Goal: Task Accomplishment & Management: Use online tool/utility

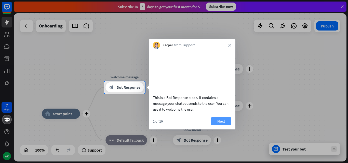
click at [221, 126] on button "Next" at bounding box center [221, 121] width 20 height 8
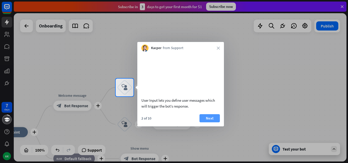
click at [201, 122] on button "Next" at bounding box center [209, 118] width 20 height 8
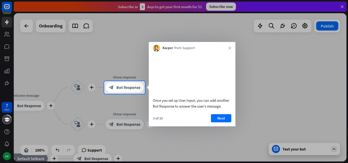
click at [208, 124] on div "3 of 10 Next" at bounding box center [192, 120] width 87 height 12
click at [215, 122] on button "Next" at bounding box center [221, 118] width 20 height 8
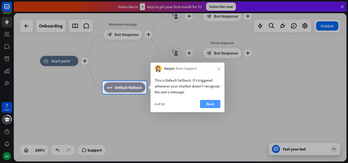
click at [209, 105] on button "Next" at bounding box center [210, 104] width 20 height 8
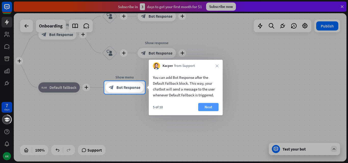
click at [213, 105] on button "Next" at bounding box center [208, 107] width 20 height 8
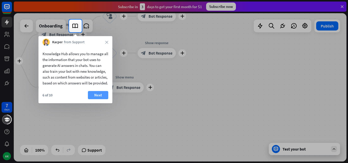
click at [101, 97] on button "Next" at bounding box center [98, 95] width 20 height 8
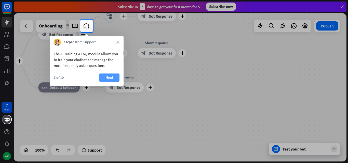
click at [104, 77] on button "Next" at bounding box center [109, 78] width 20 height 8
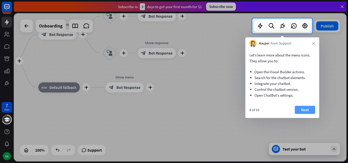
click at [301, 109] on button "Next" at bounding box center [305, 110] width 20 height 8
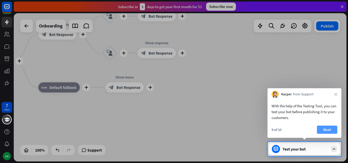
click at [326, 132] on button "Next" at bounding box center [327, 130] width 20 height 8
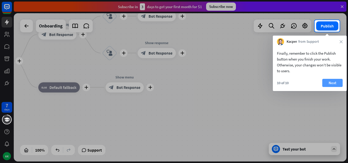
click at [332, 80] on button "Next" at bounding box center [332, 83] width 20 height 8
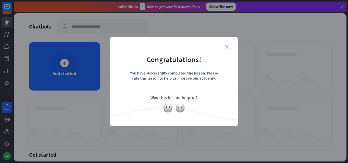
click at [227, 48] on icon "close" at bounding box center [227, 47] width 4 height 4
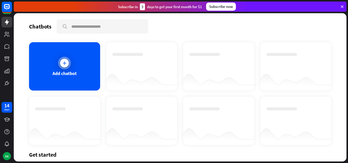
click at [69, 58] on div "Add chatbot" at bounding box center [64, 66] width 71 height 48
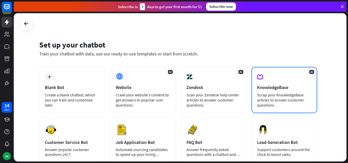
click at [271, 106] on div "Scrap your KnowledgeBase articles to answer customer questions." at bounding box center [284, 99] width 54 height 15
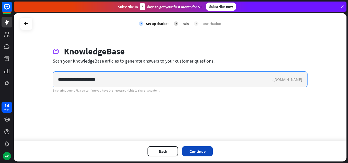
type input "**********"
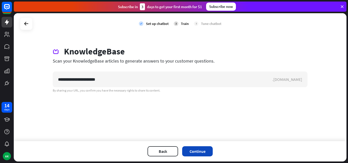
click at [189, 149] on button "Continue" at bounding box center [197, 151] width 31 height 10
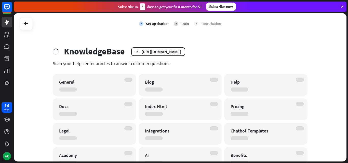
drag, startPoint x: 347, startPoint y: 72, endPoint x: 343, endPoint y: 71, distance: 4.6
click at [347, 79] on div "check Set up chatbot 2 Train 3 Tune chatbot KnowledgeBase edit [URL][DOMAIN_NAM…" at bounding box center [181, 88] width 334 height 150
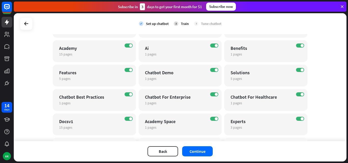
scroll to position [112, 0]
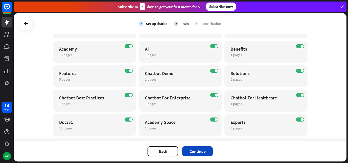
click at [202, 152] on button "Continue" at bounding box center [197, 151] width 31 height 10
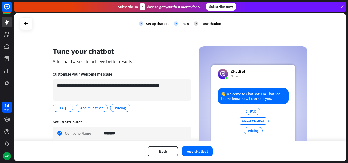
click at [202, 152] on button "Add chatbot" at bounding box center [197, 151] width 31 height 10
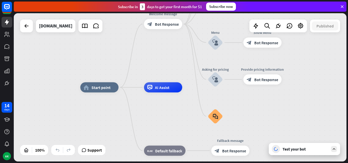
click at [342, 7] on icon at bounding box center [342, 6] width 5 height 5
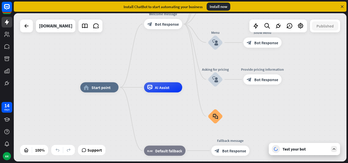
click at [342, 7] on icon at bounding box center [342, 6] width 5 height 5
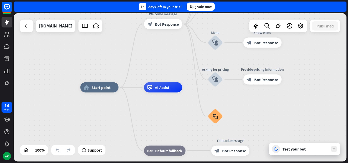
click at [342, 7] on div "14 days left in your trial. Upgrade now" at bounding box center [180, 7] width 332 height 10
click at [296, 152] on div "Test your bot" at bounding box center [304, 149] width 71 height 12
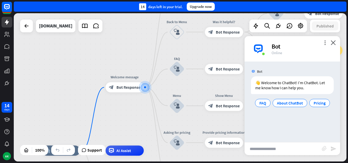
click at [270, 151] on input "text" at bounding box center [282, 149] width 77 height 13
type input "*****"
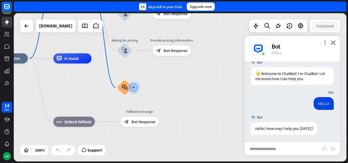
scroll to position [9, 0]
click at [117, 75] on span "Edit name" at bounding box center [120, 73] width 16 height 5
type input "*"
type input "*******"
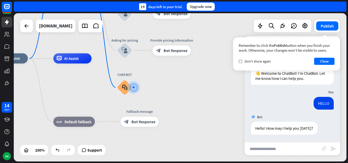
click at [267, 151] on input "text" at bounding box center [282, 149] width 77 height 13
type input "**********"
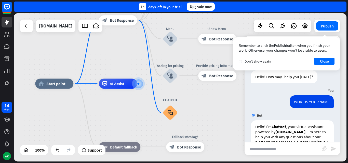
scroll to position [80, 0]
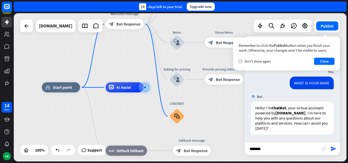
type input "*******"
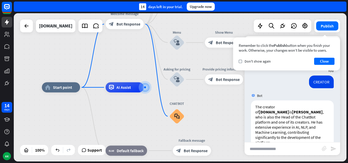
scroll to position [160, 0]
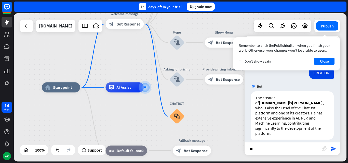
type input "**"
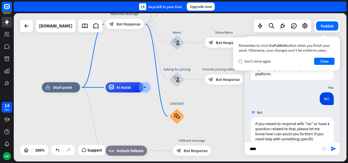
scroll to position [230, 0]
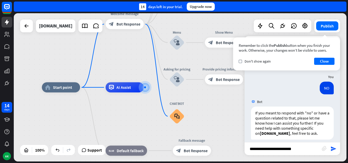
type input "**********"
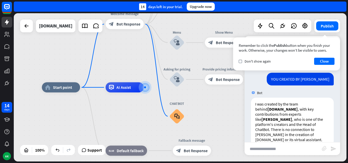
scroll to position [316, 0]
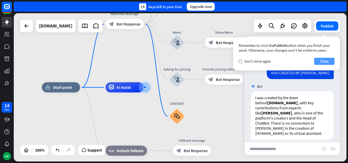
click at [325, 60] on button "Close" at bounding box center [324, 61] width 20 height 7
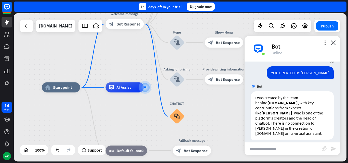
click at [273, 151] on input "text" at bounding box center [282, 149] width 77 height 13
click at [11, 40] on div at bounding box center [7, 44] width 14 height 89
click at [6, 36] on icon at bounding box center [6, 34] width 5 height 5
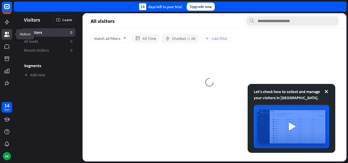
click at [6, 36] on icon at bounding box center [6, 34] width 5 height 5
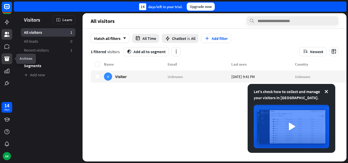
click at [8, 53] on link at bounding box center [7, 58] width 11 height 11
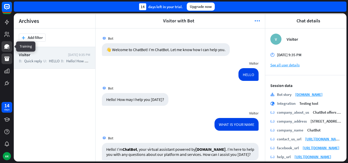
scroll to position [192, 0]
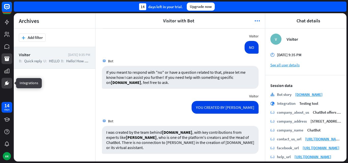
click at [8, 79] on link at bounding box center [7, 83] width 11 height 11
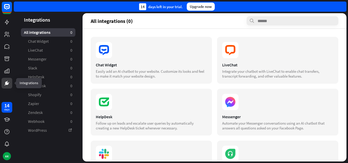
click at [7, 80] on icon at bounding box center [7, 83] width 6 height 6
click at [4, 70] on icon at bounding box center [7, 71] width 6 height 6
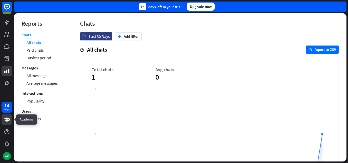
click at [7, 124] on link at bounding box center [7, 119] width 11 height 11
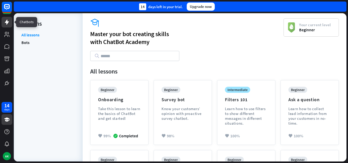
click at [5, 21] on icon at bounding box center [7, 22] width 6 height 6
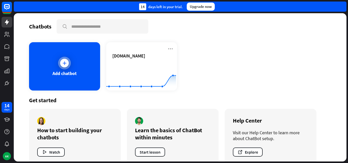
click at [44, 68] on div "Add chatbot" at bounding box center [64, 66] width 71 height 48
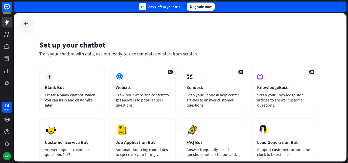
click at [26, 23] on icon at bounding box center [26, 24] width 6 height 6
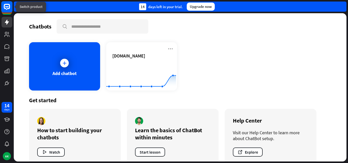
click at [11, 9] on rect at bounding box center [6, 6] width 11 height 11
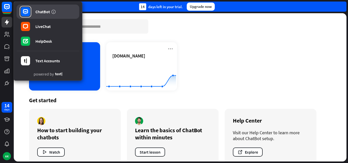
click at [19, 6] on link "ChatBot" at bounding box center [48, 12] width 63 height 14
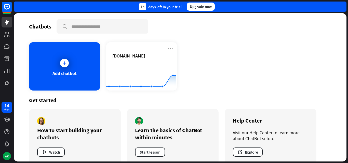
click at [6, 17] on div at bounding box center [7, 44] width 14 height 89
click at [5, 31] on link at bounding box center [7, 34] width 11 height 11
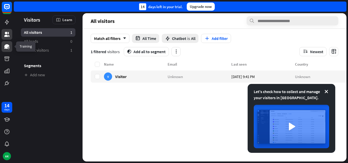
click at [6, 45] on icon at bounding box center [6, 46] width 5 height 5
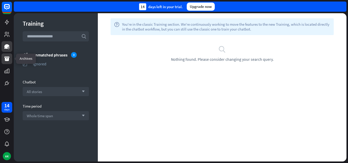
click at [8, 59] on icon at bounding box center [6, 59] width 5 height 5
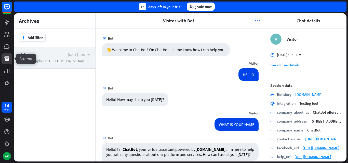
scroll to position [192, 0]
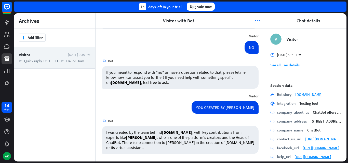
click at [243, 34] on div "Visitor" at bounding box center [179, 36] width 169 height 10
